Goal: Book appointment/travel/reservation

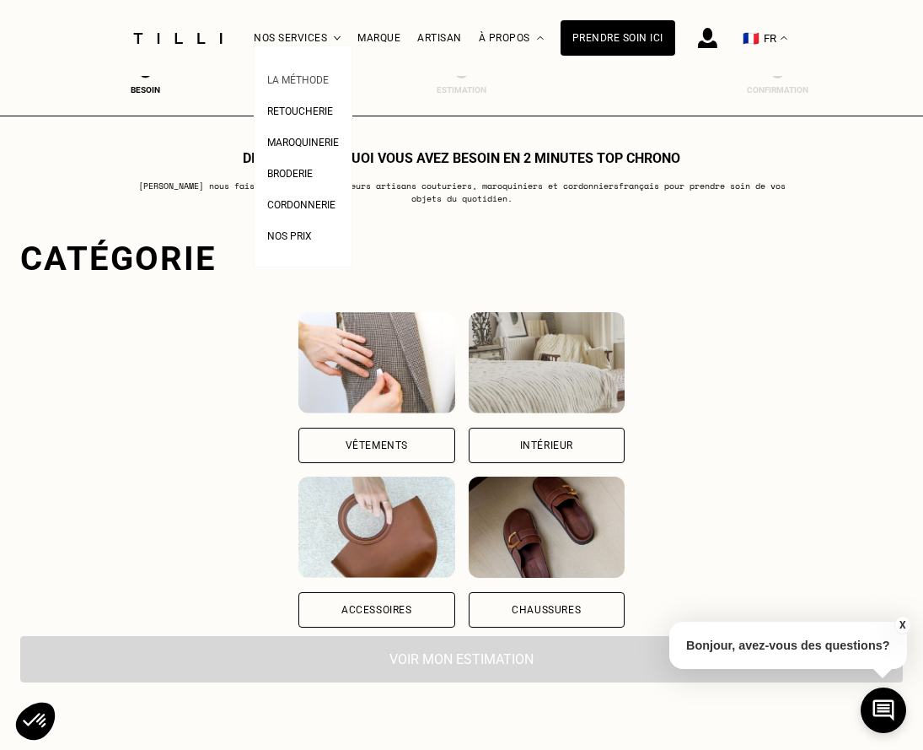
click at [312, 79] on span "La Méthode" at bounding box center [298, 80] width 62 height 12
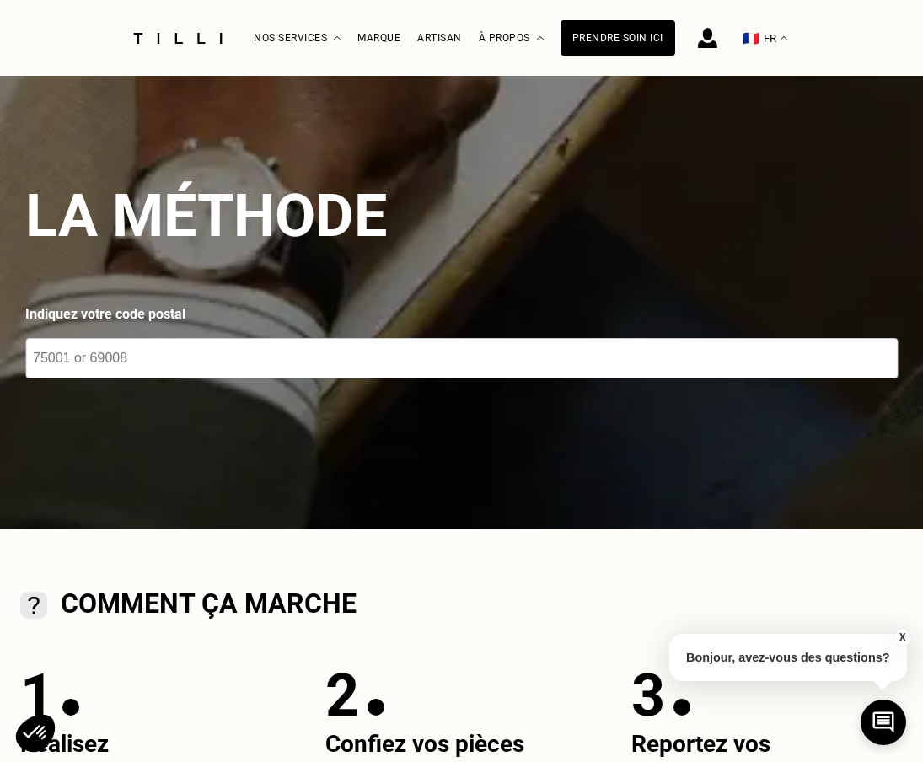
scroll to position [29, 0]
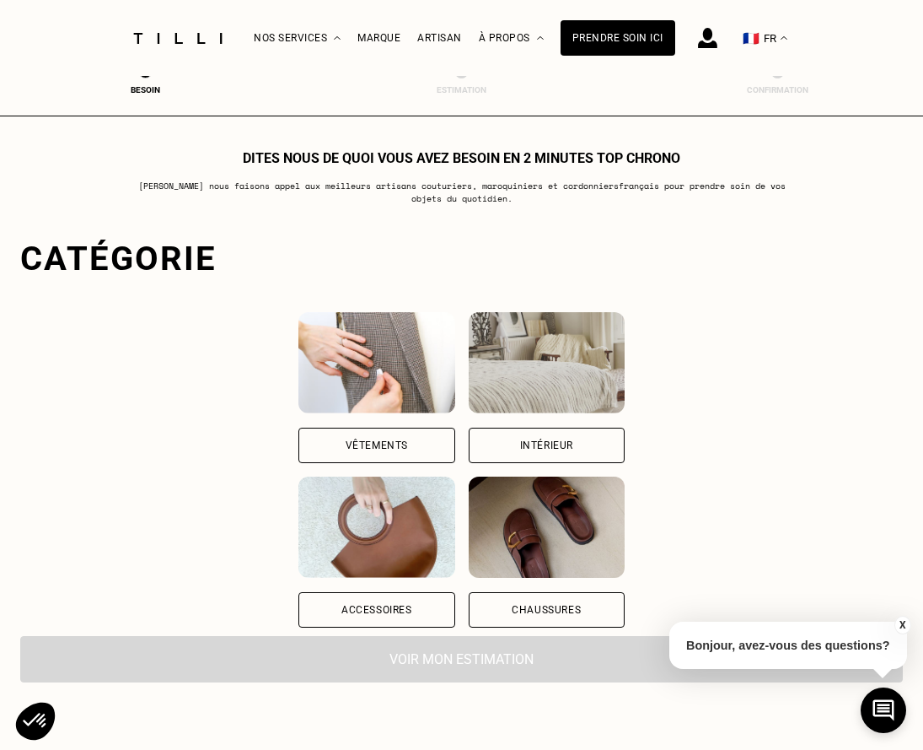
click at [425, 436] on div "Vêtements" at bounding box center [377, 445] width 156 height 35
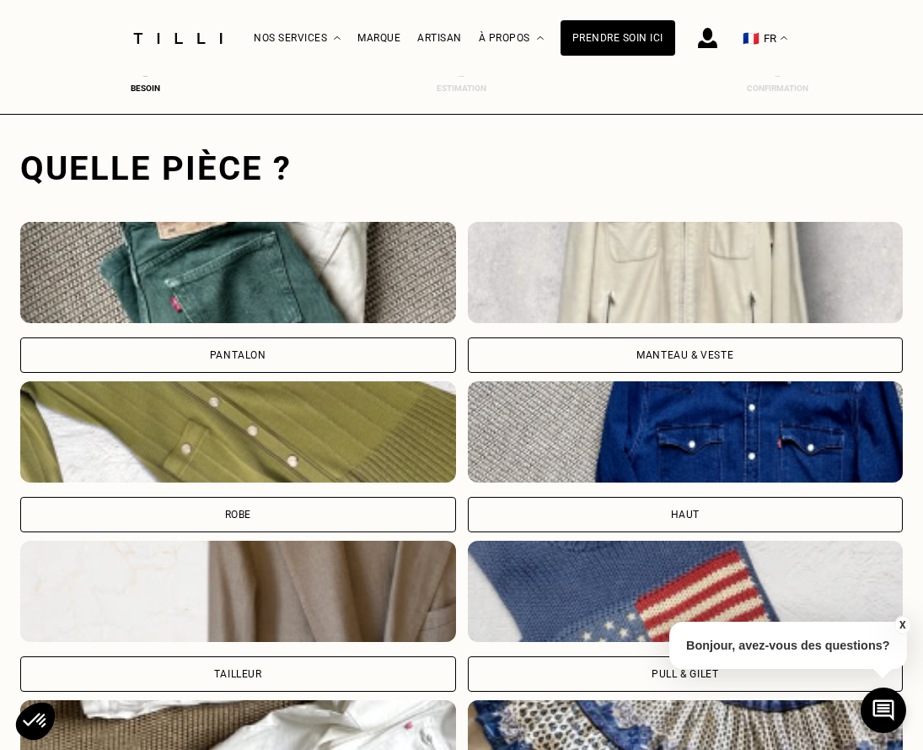
scroll to position [517, 6]
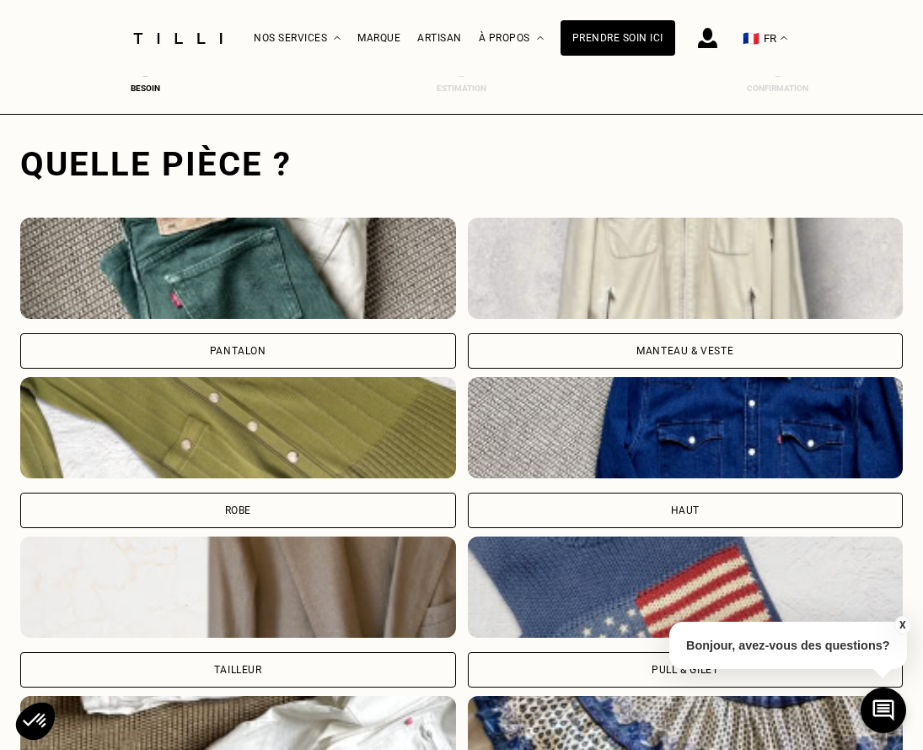
click at [320, 349] on div "Pantalon" at bounding box center [238, 350] width 436 height 35
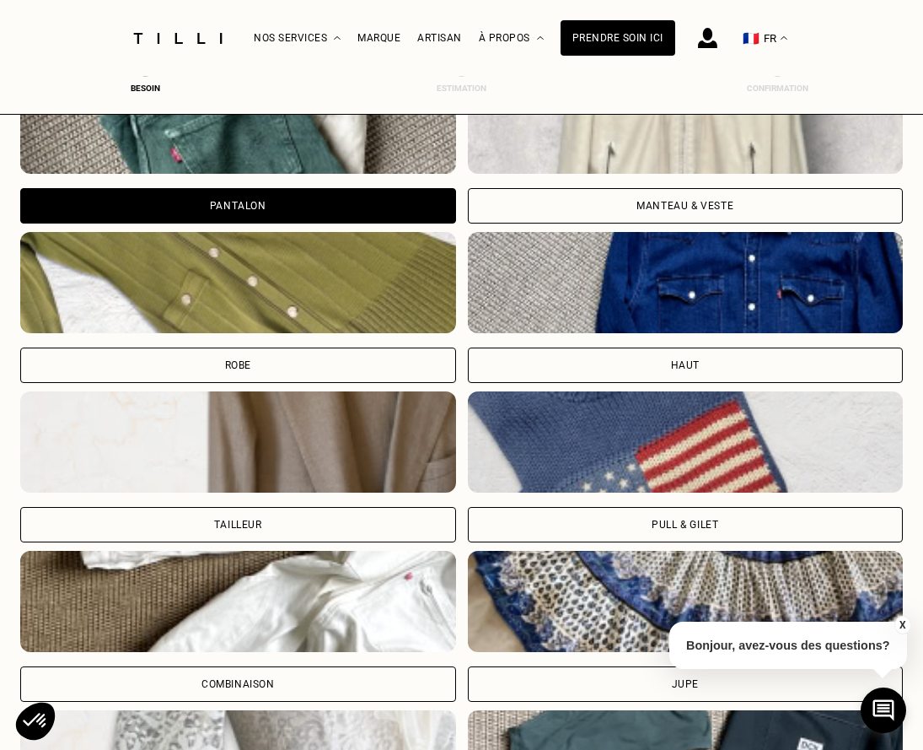
scroll to position [682, 6]
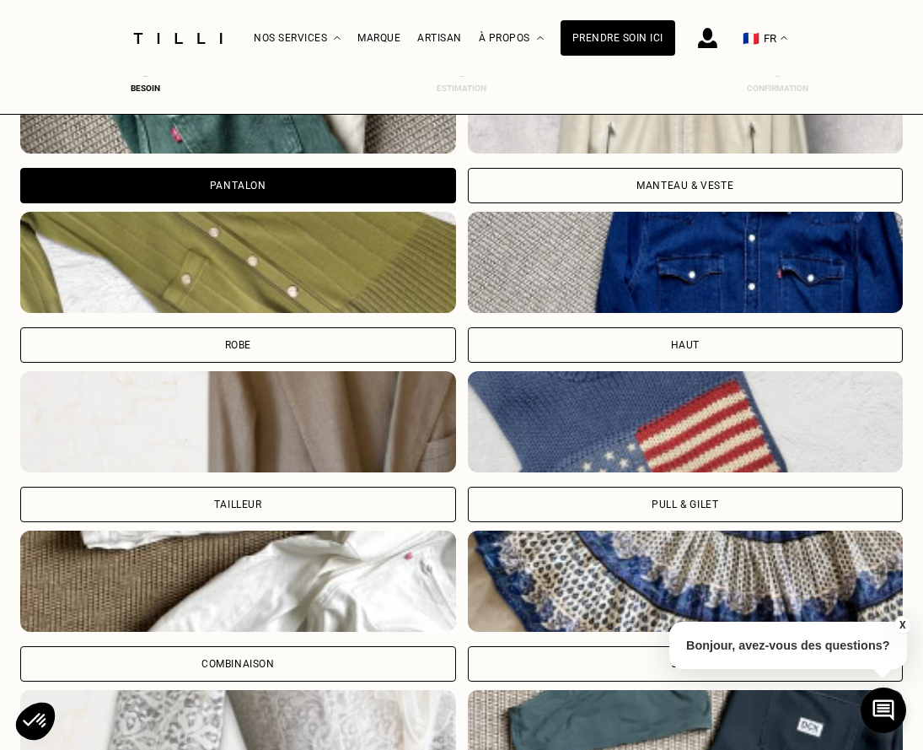
click at [570, 354] on div "Haut" at bounding box center [686, 344] width 436 height 35
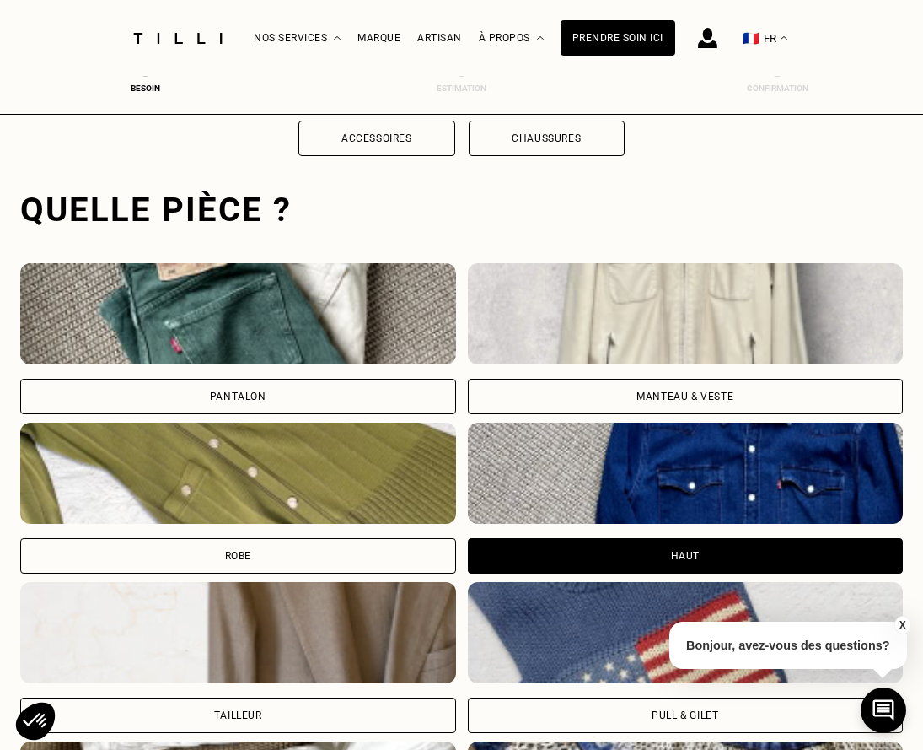
scroll to position [482, 6]
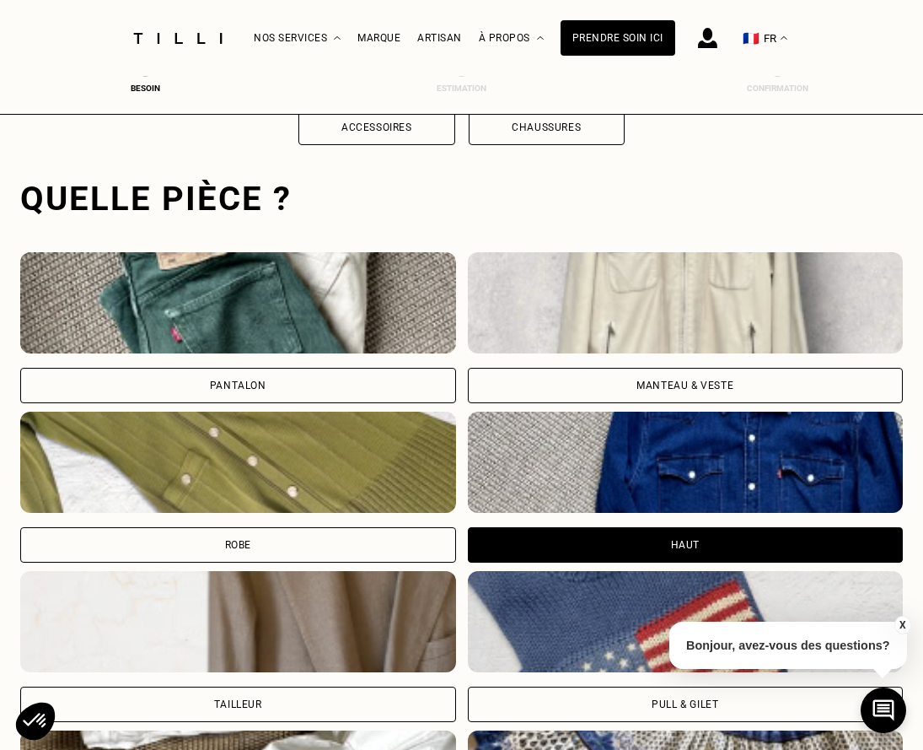
click at [290, 384] on div "Pantalon" at bounding box center [238, 385] width 436 height 35
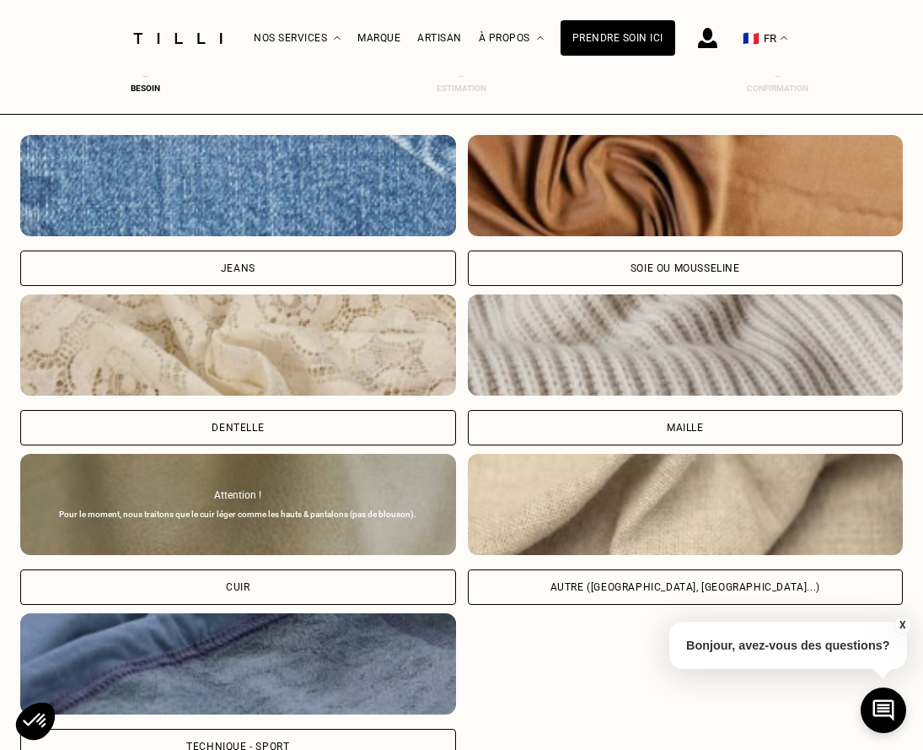
scroll to position [1720, 6]
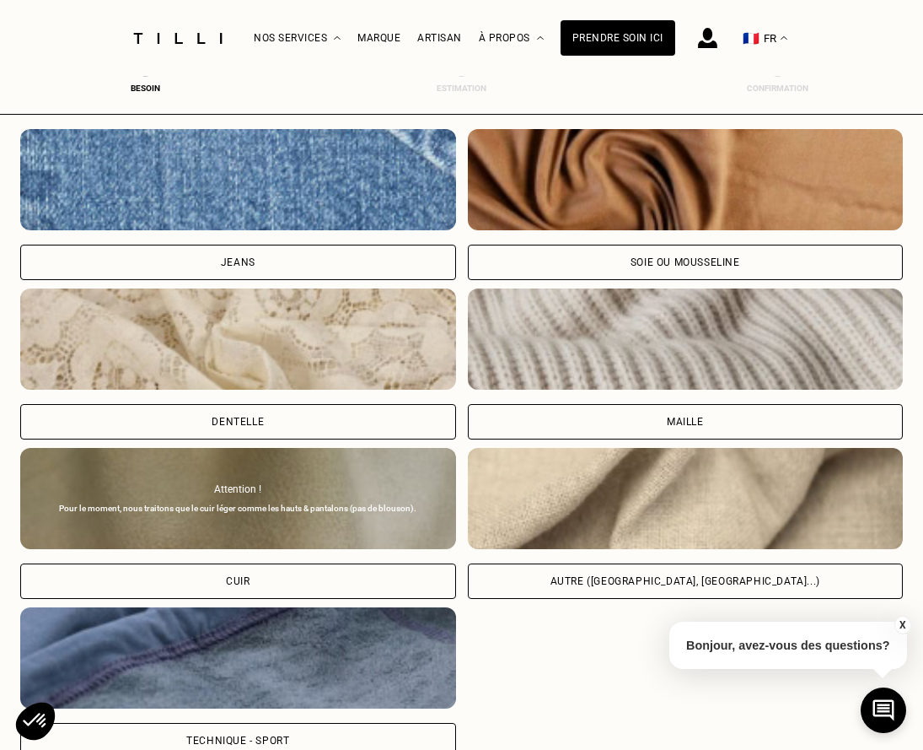
click at [579, 582] on div "Autre ([GEOGRAPHIC_DATA], [GEOGRAPHIC_DATA]...)" at bounding box center [686, 580] width 436 height 35
select select "FR"
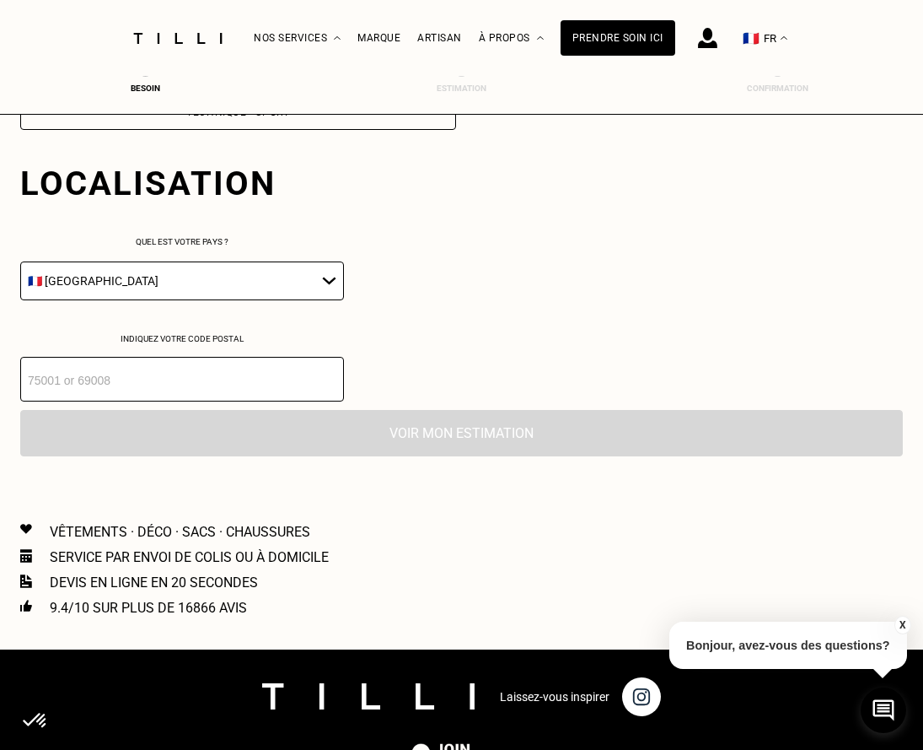
scroll to position [2366, 6]
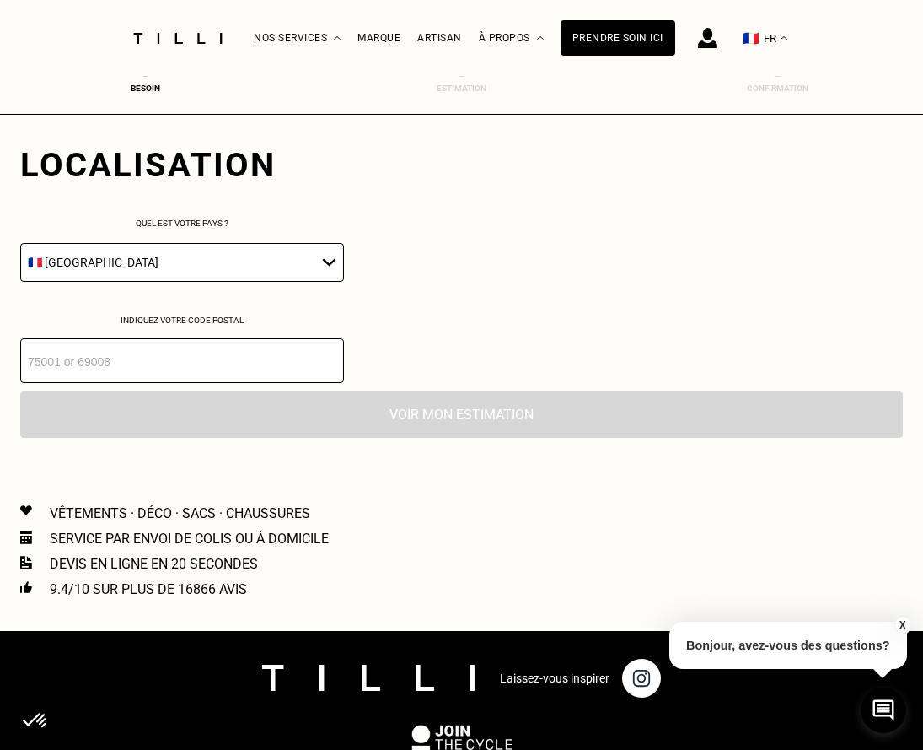
click at [310, 268] on select "🇩🇪 [GEOGRAPHIC_DATA] 🇦🇹 [GEOGRAPHIC_DATA] 🇧🇪 [GEOGRAPHIC_DATA] 🇧🇬 Bulgarie 🇨🇾 C…" at bounding box center [182, 262] width 324 height 39
click at [20, 243] on select "🇩🇪 [GEOGRAPHIC_DATA] 🇦🇹 [GEOGRAPHIC_DATA] 🇧🇪 [GEOGRAPHIC_DATA] 🇧🇬 Bulgarie 🇨🇾 C…" at bounding box center [182, 262] width 324 height 39
click at [447, 315] on div "Localisation Quel est votre pays ? 🇩🇪 [GEOGRAPHIC_DATA] 🇦🇹 [GEOGRAPHIC_DATA] 🇧🇪…" at bounding box center [461, 247] width 883 height 272
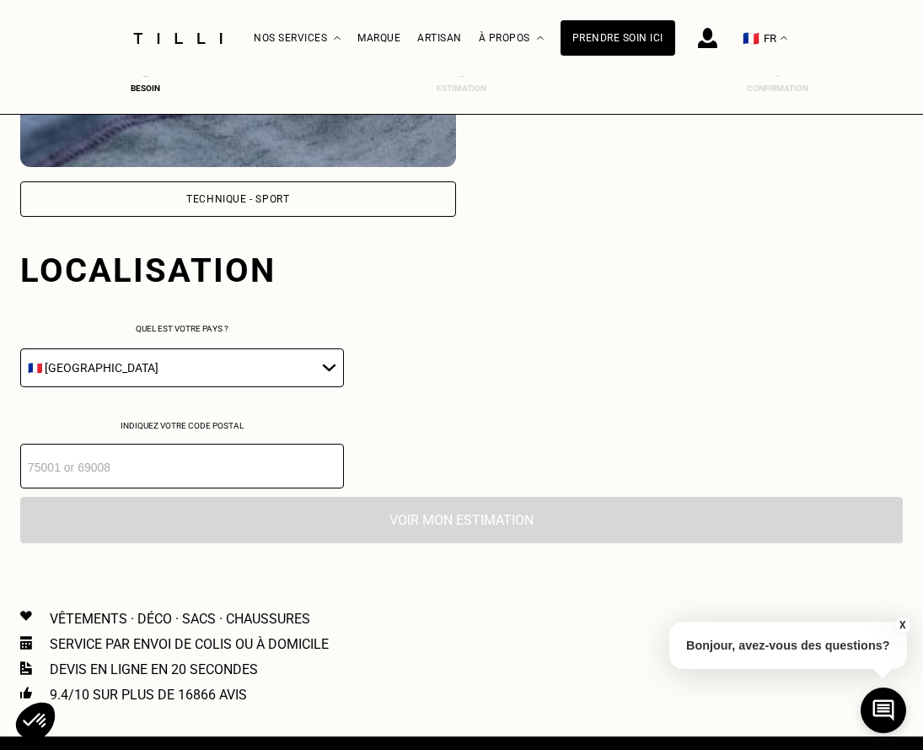
scroll to position [2258, 6]
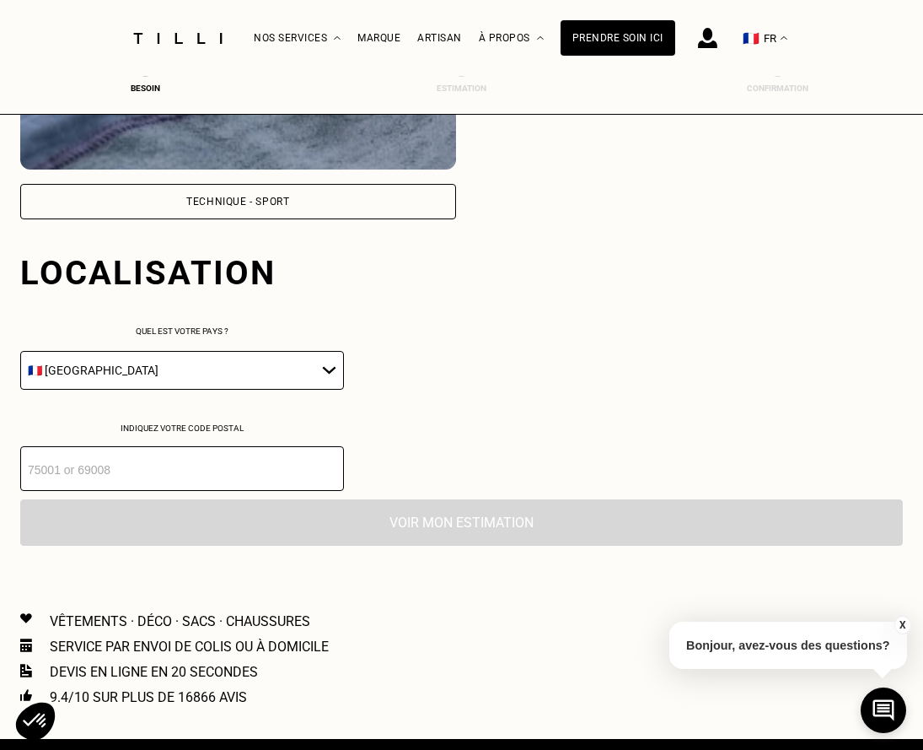
click at [237, 481] on input "number" at bounding box center [182, 468] width 324 height 45
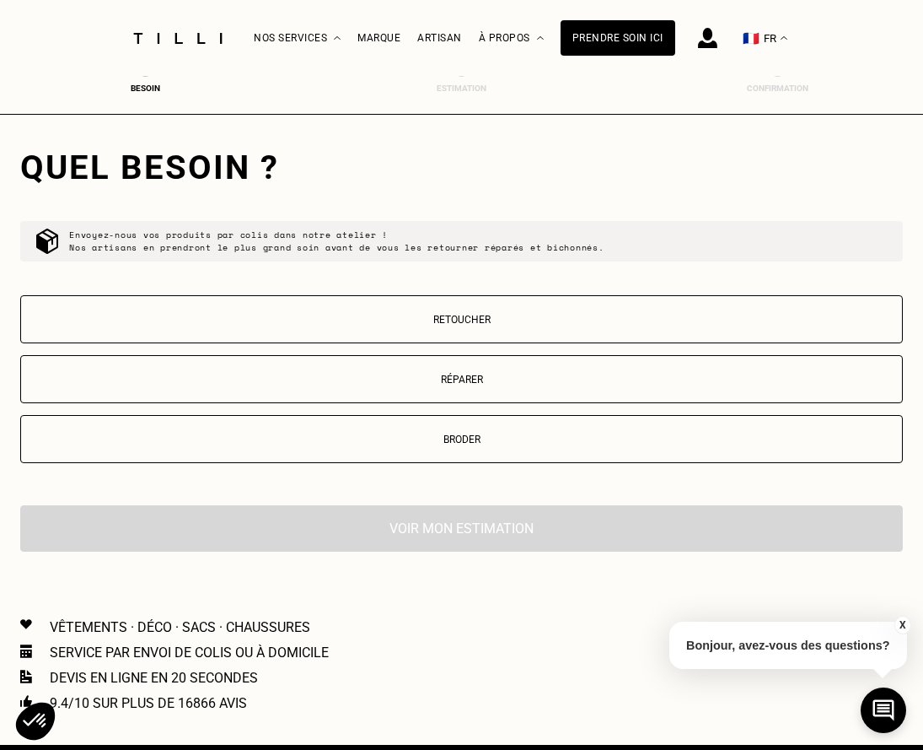
scroll to position [2640, 6]
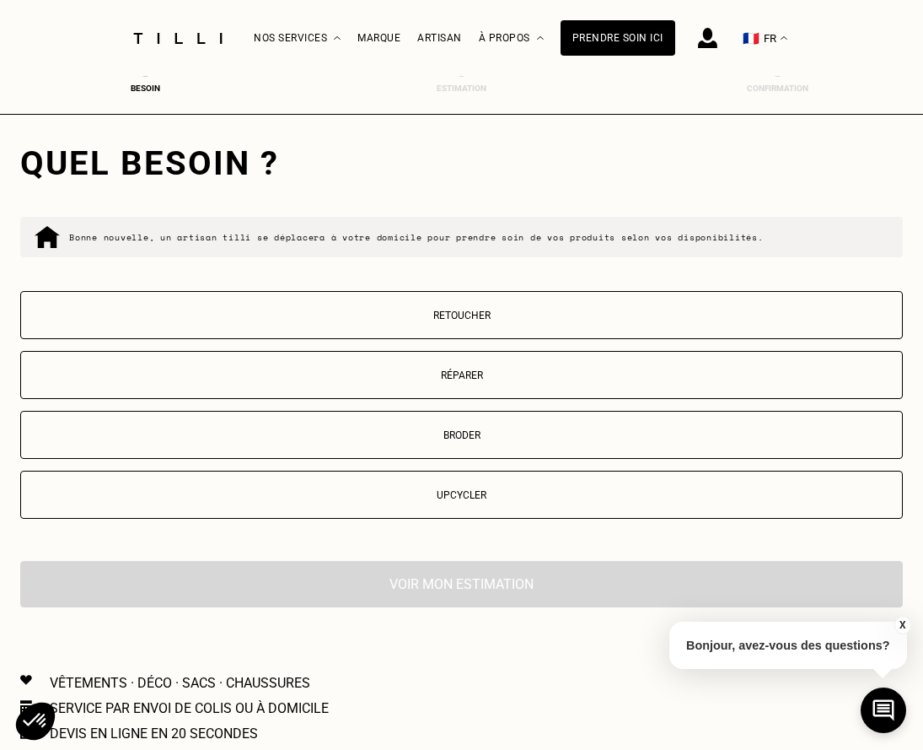
type input "75018"
click at [492, 433] on p "Broder" at bounding box center [462, 435] width 864 height 12
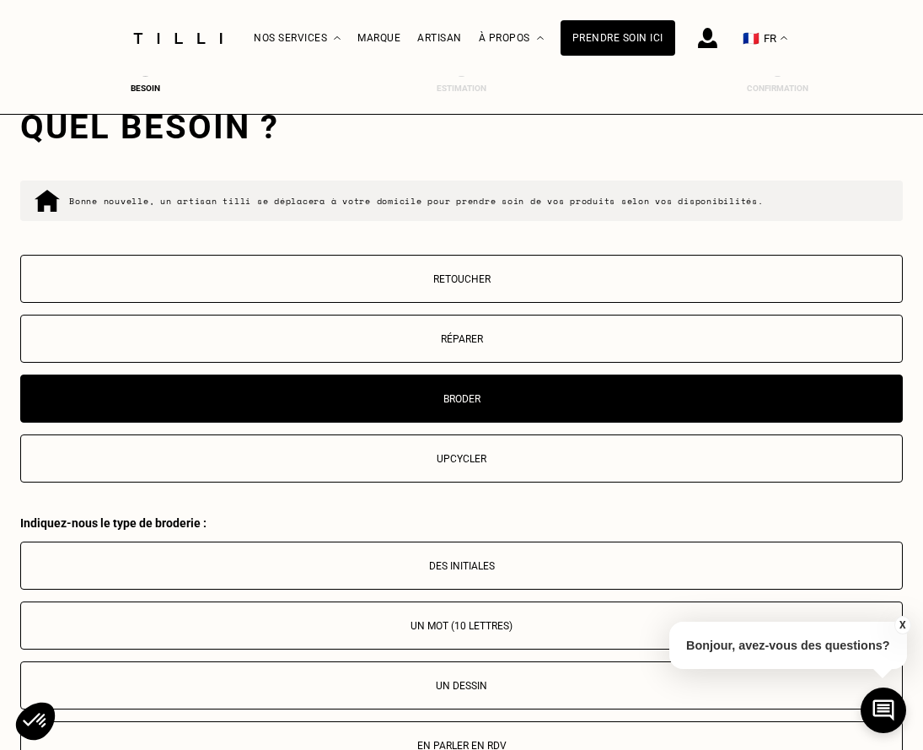
scroll to position [2671, 6]
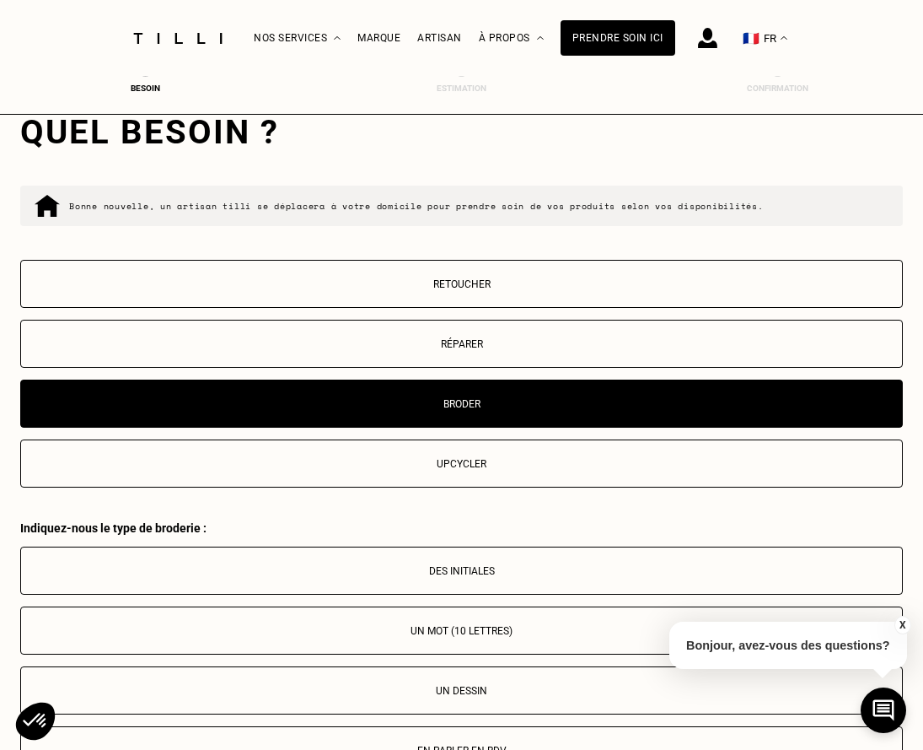
click at [469, 470] on button "Upcycler" at bounding box center [461, 463] width 883 height 48
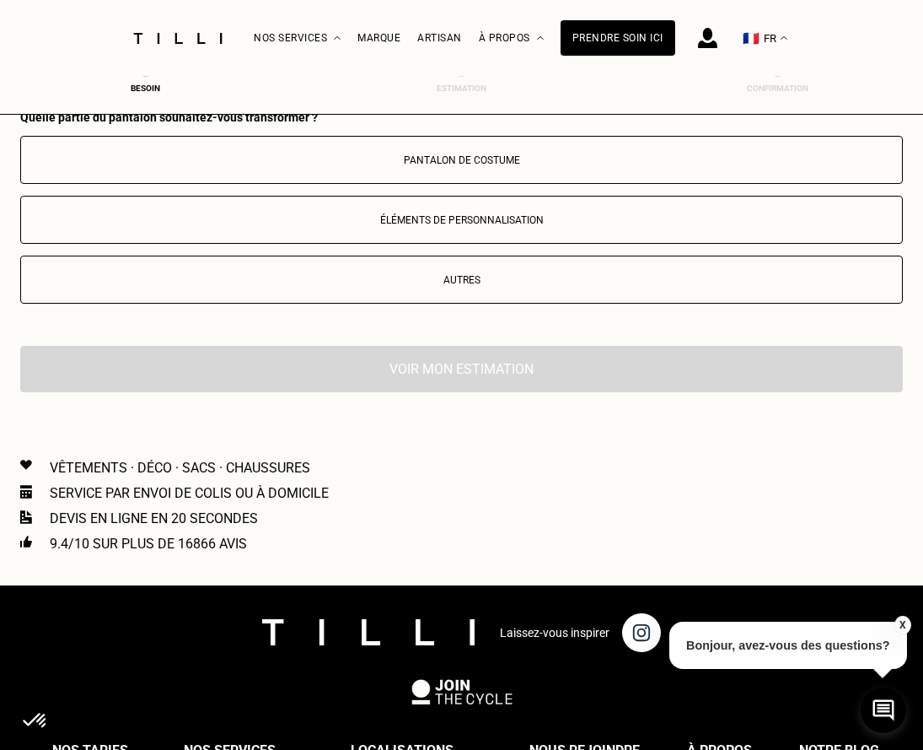
scroll to position [3082, 6]
